Goal: Go to known website: Access a specific website the user already knows

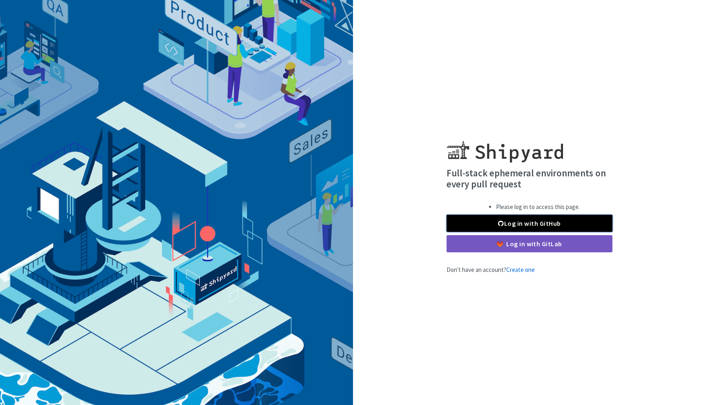
click at [508, 221] on link "Log in with GitHub" at bounding box center [529, 223] width 166 height 17
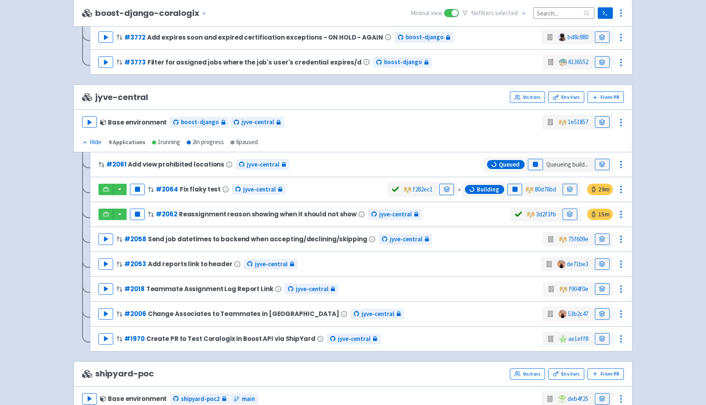
scroll to position [864, 0]
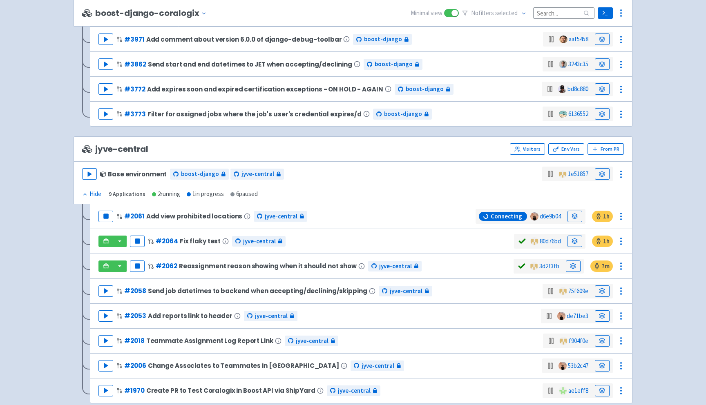
scroll to position [814, 0]
click at [107, 216] on icon at bounding box center [106, 216] width 6 height 6
